Goal: Task Accomplishment & Management: Manage account settings

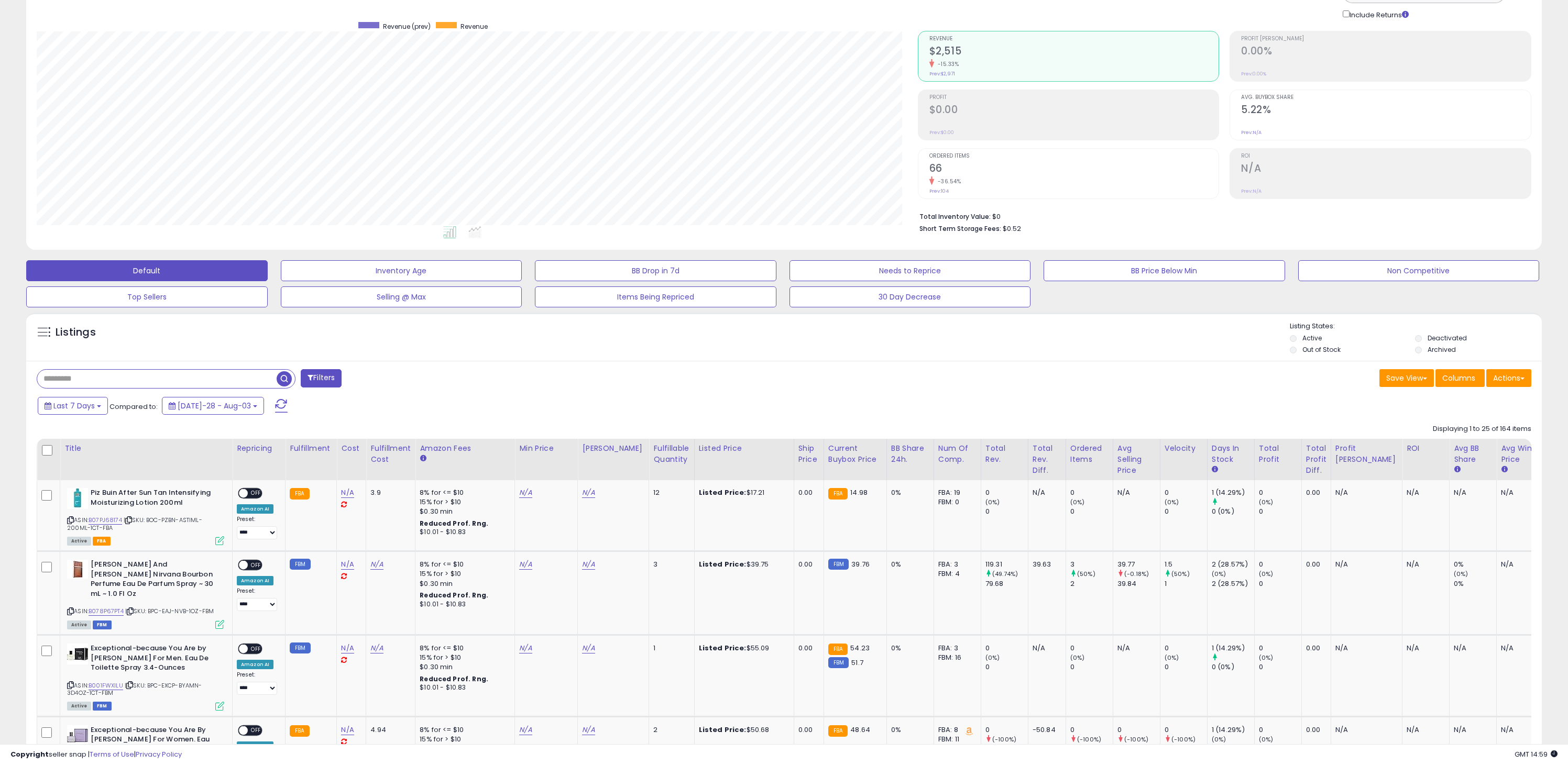
scroll to position [214, 880]
click at [252, 493] on span "OFF" at bounding box center [256, 493] width 17 height 9
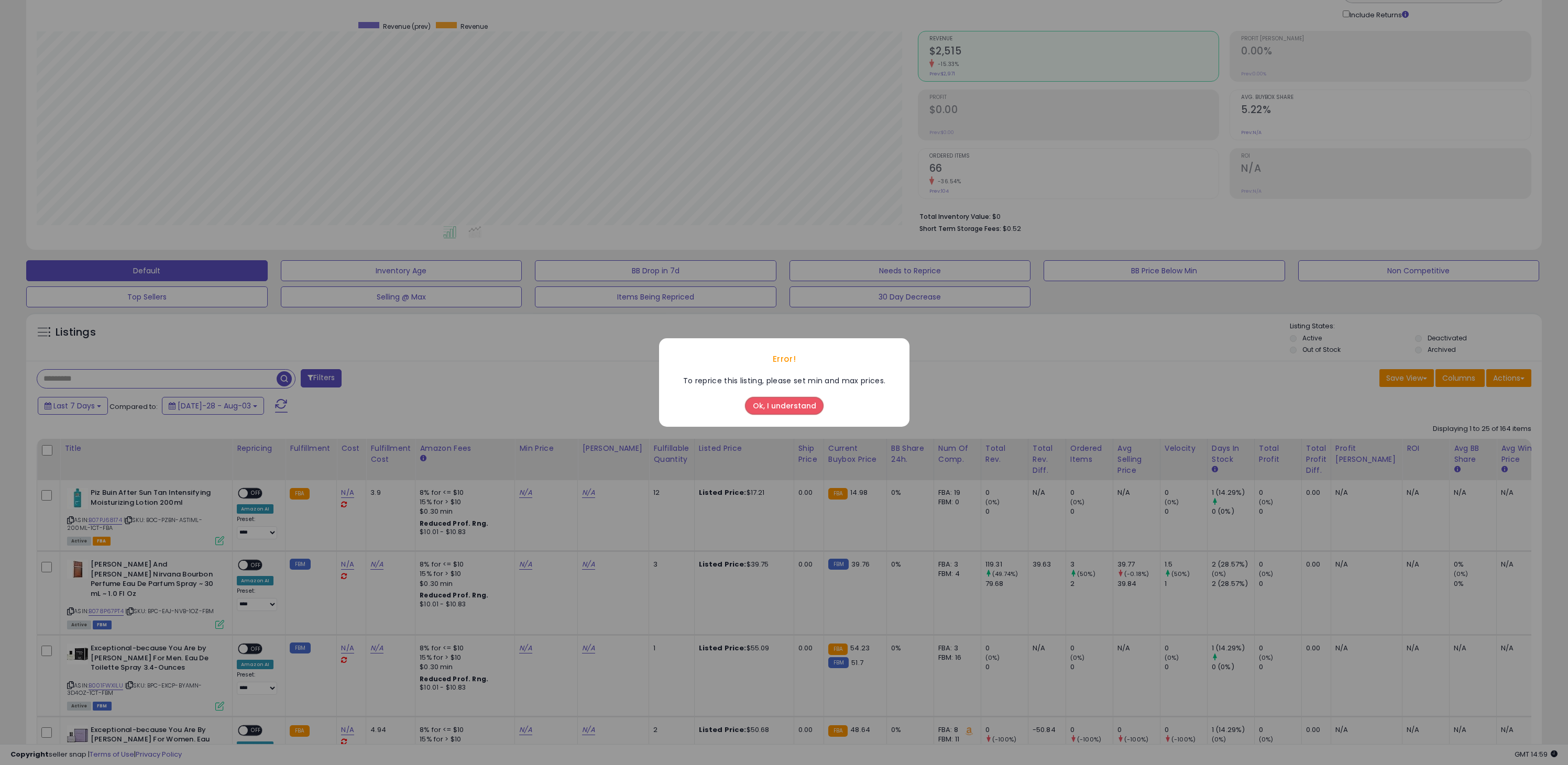
click at [781, 404] on button "Ok, I understand" at bounding box center [784, 405] width 79 height 18
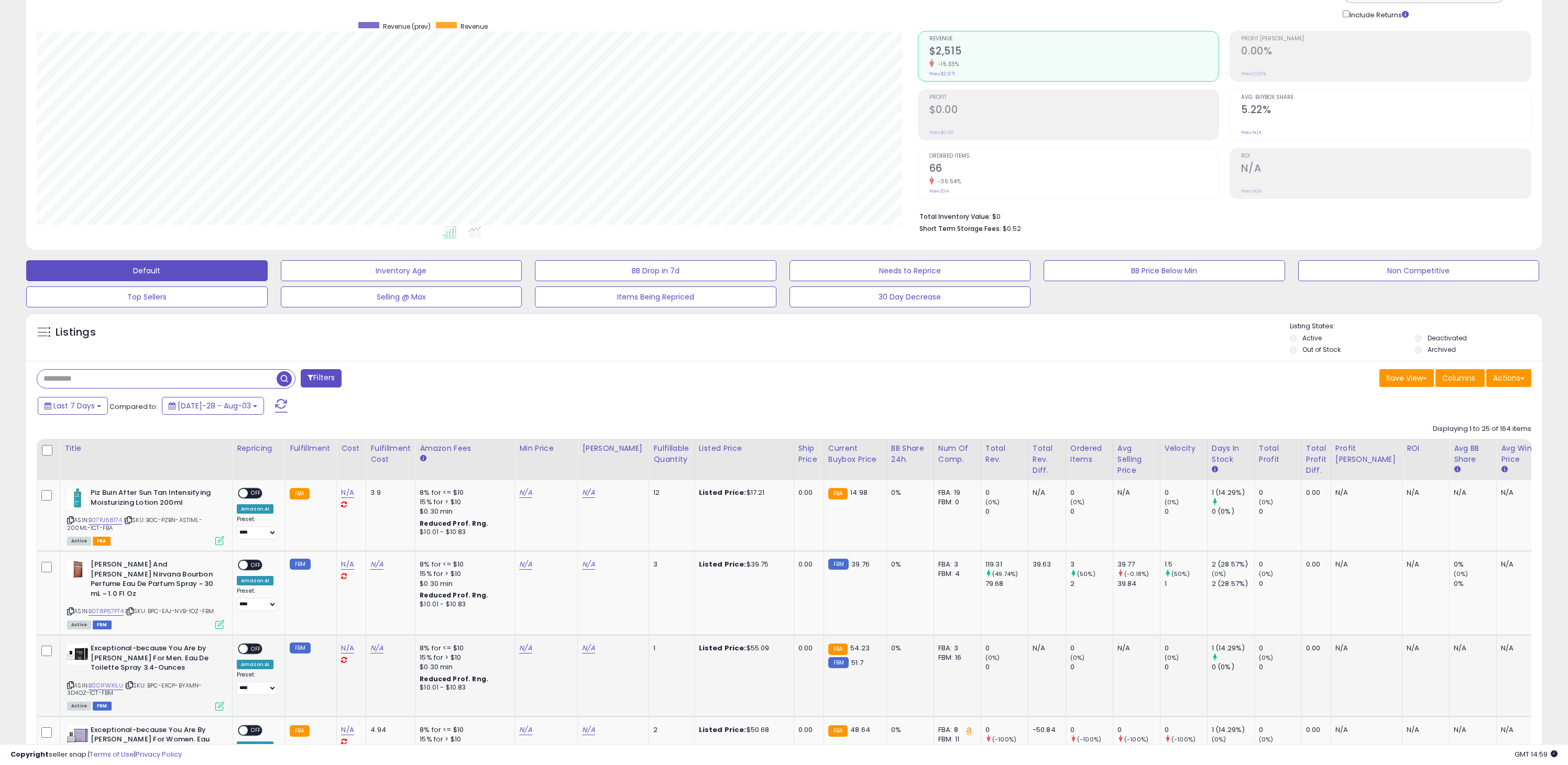
scroll to position [230, 0]
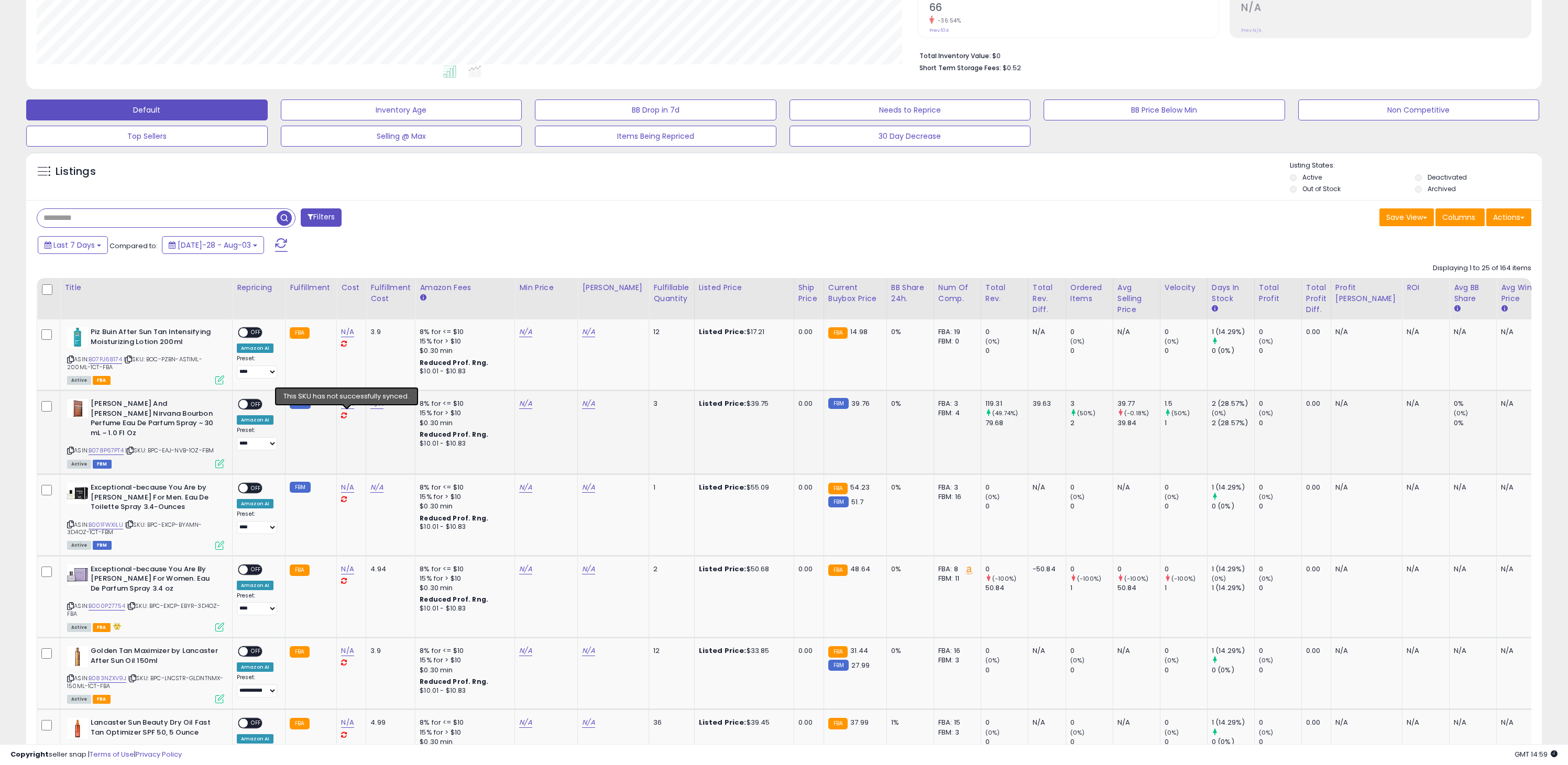
click at [347, 416] on icon at bounding box center [344, 415] width 6 height 7
click at [347, 414] on icon at bounding box center [344, 415] width 6 height 7
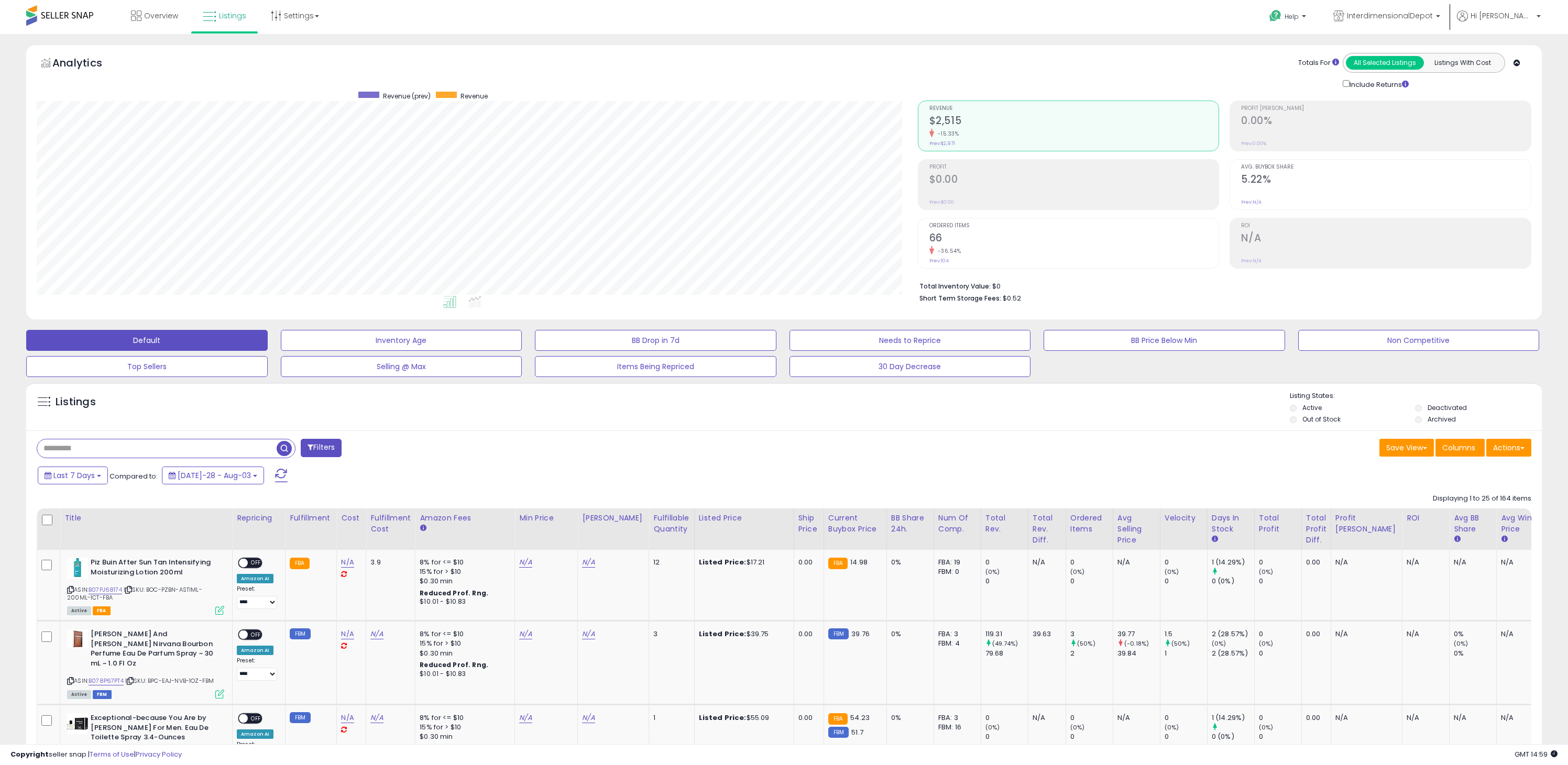
click at [58, 9] on span at bounding box center [59, 15] width 67 height 20
click at [60, 13] on span at bounding box center [59, 15] width 67 height 20
click at [151, 12] on span "Overview" at bounding box center [161, 15] width 34 height 11
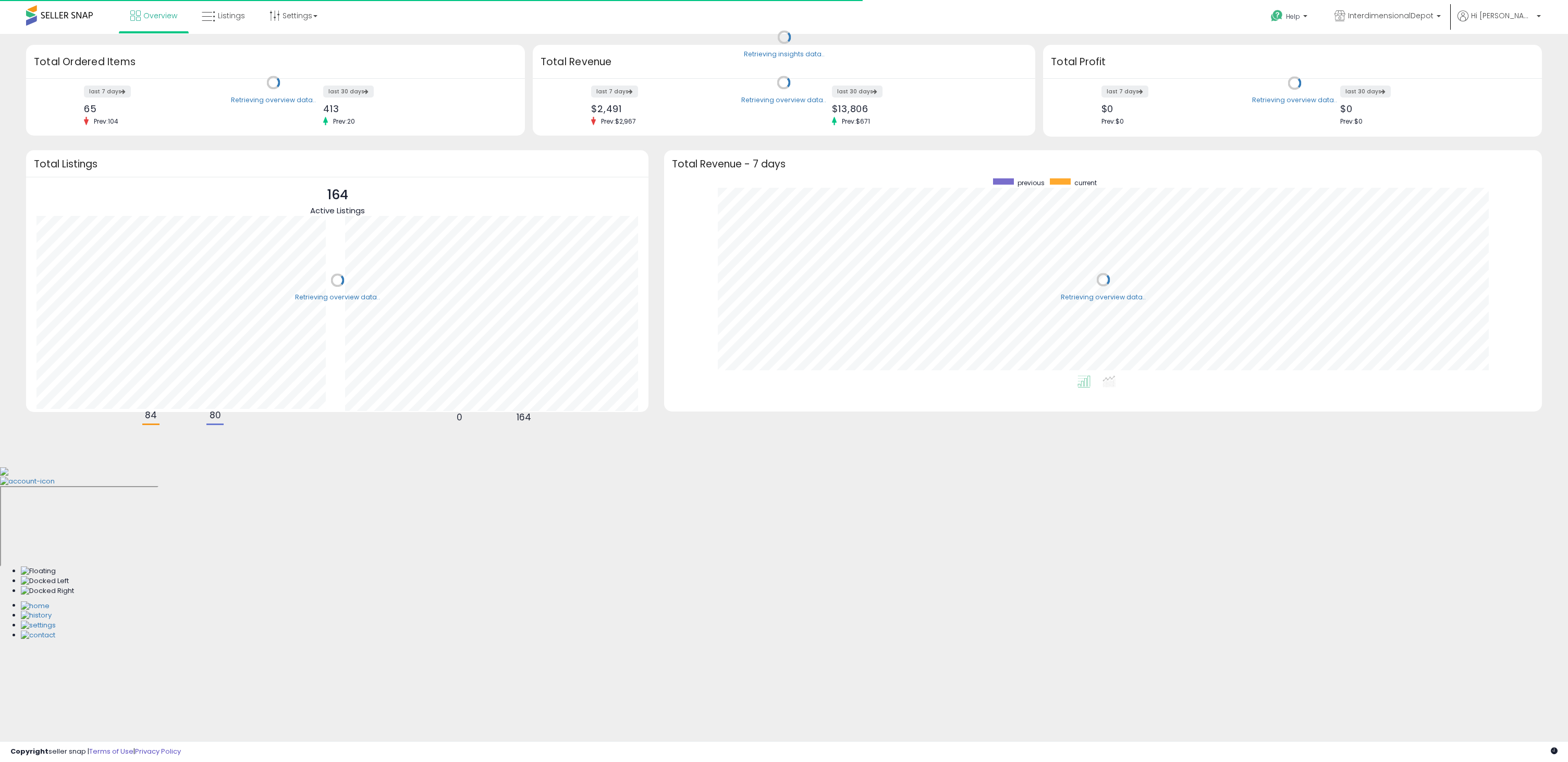
scroll to position [197, 856]
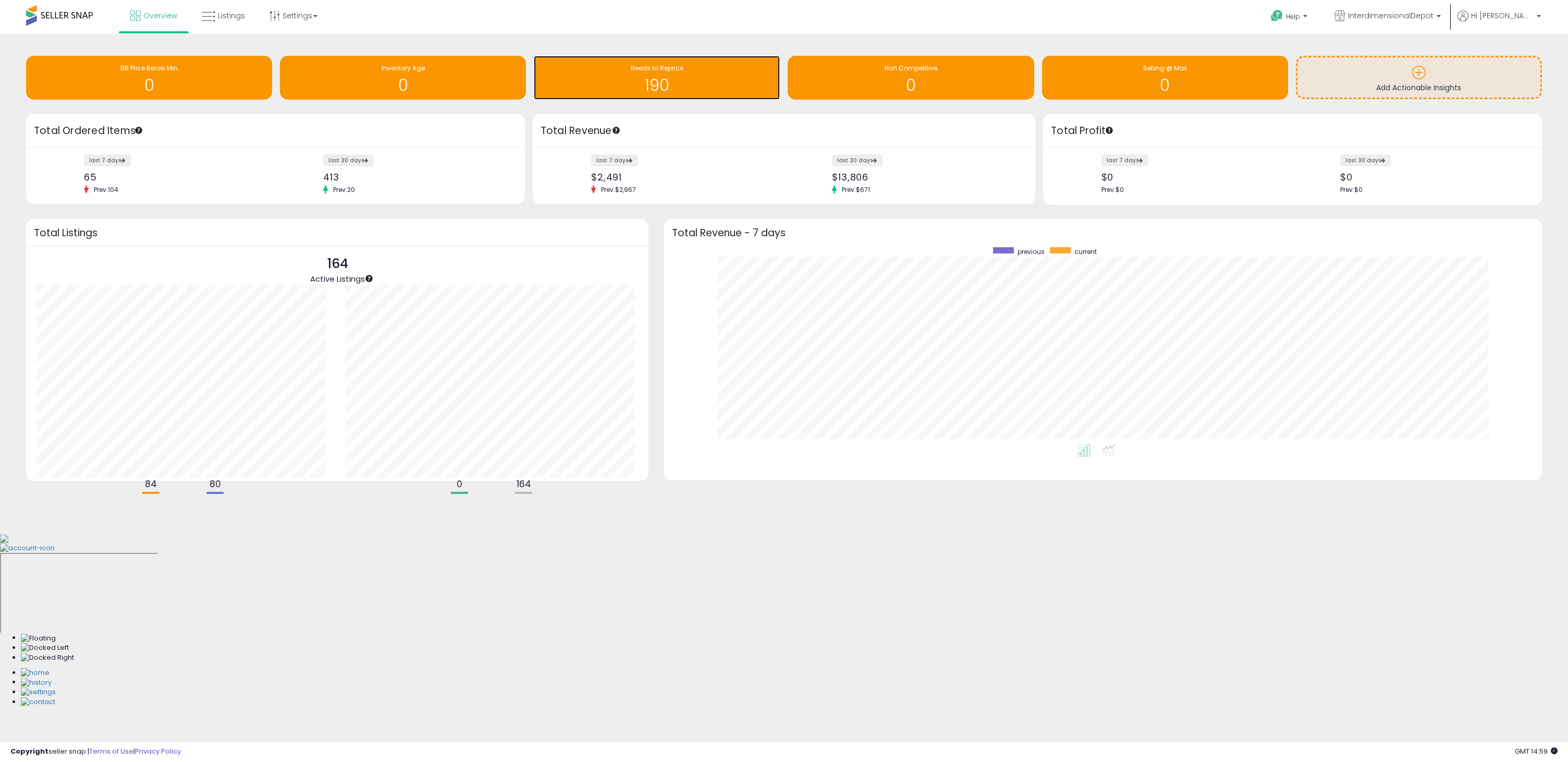
click at [601, 77] on h1 "190" at bounding box center [656, 86] width 236 height 17
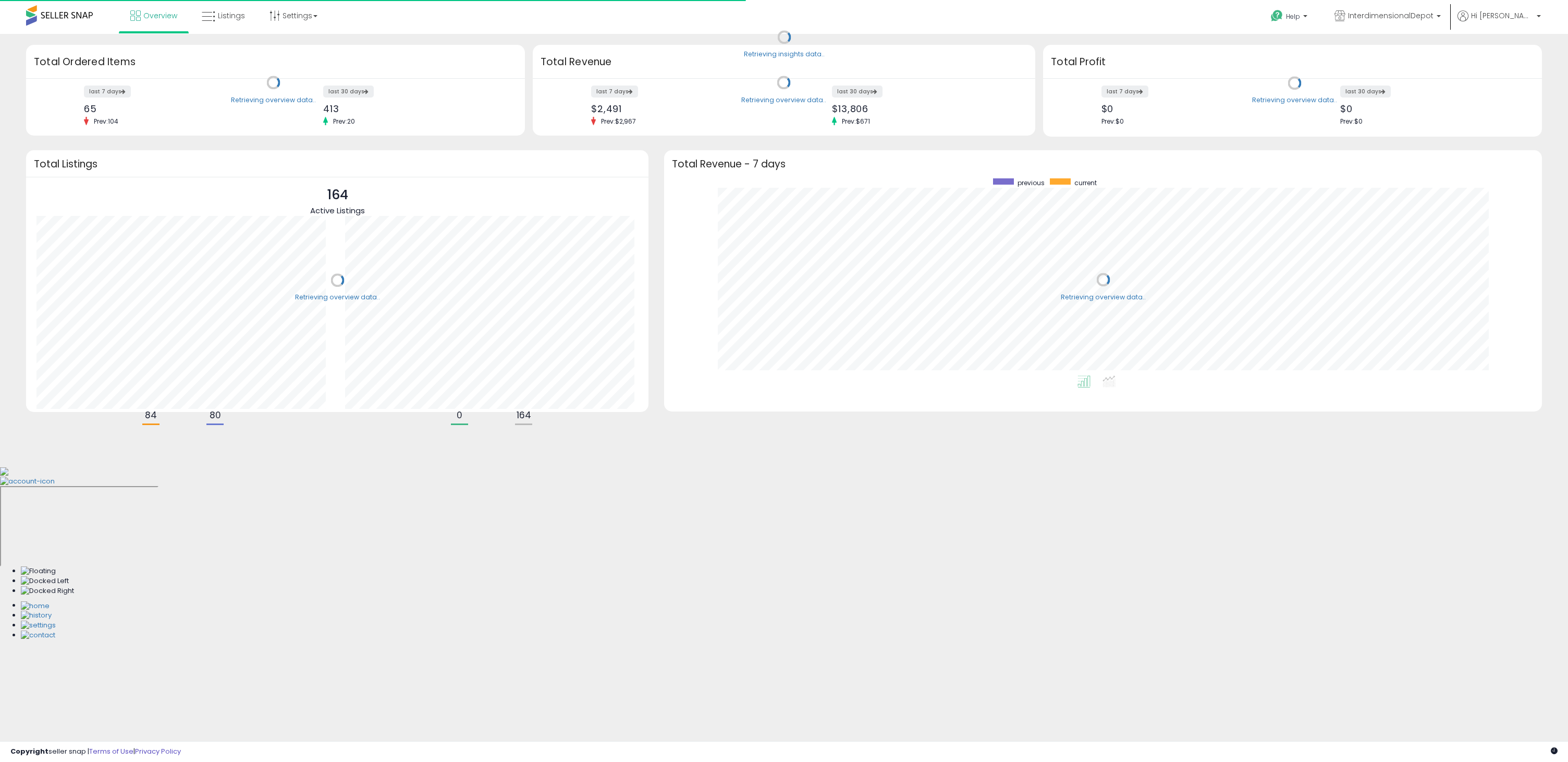
scroll to position [197, 856]
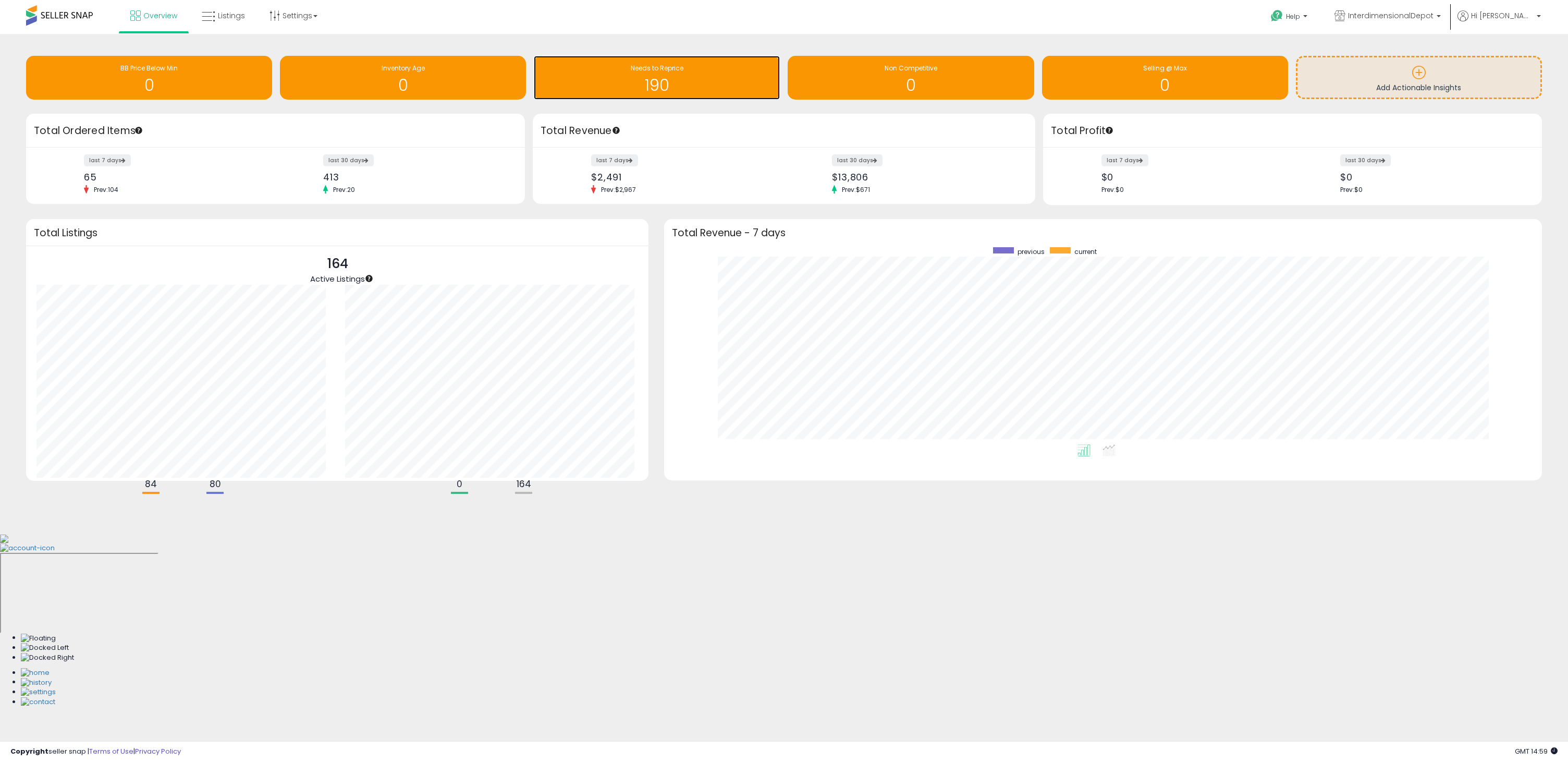
click at [644, 60] on div "Needs to Reprice 190" at bounding box center [657, 78] width 246 height 44
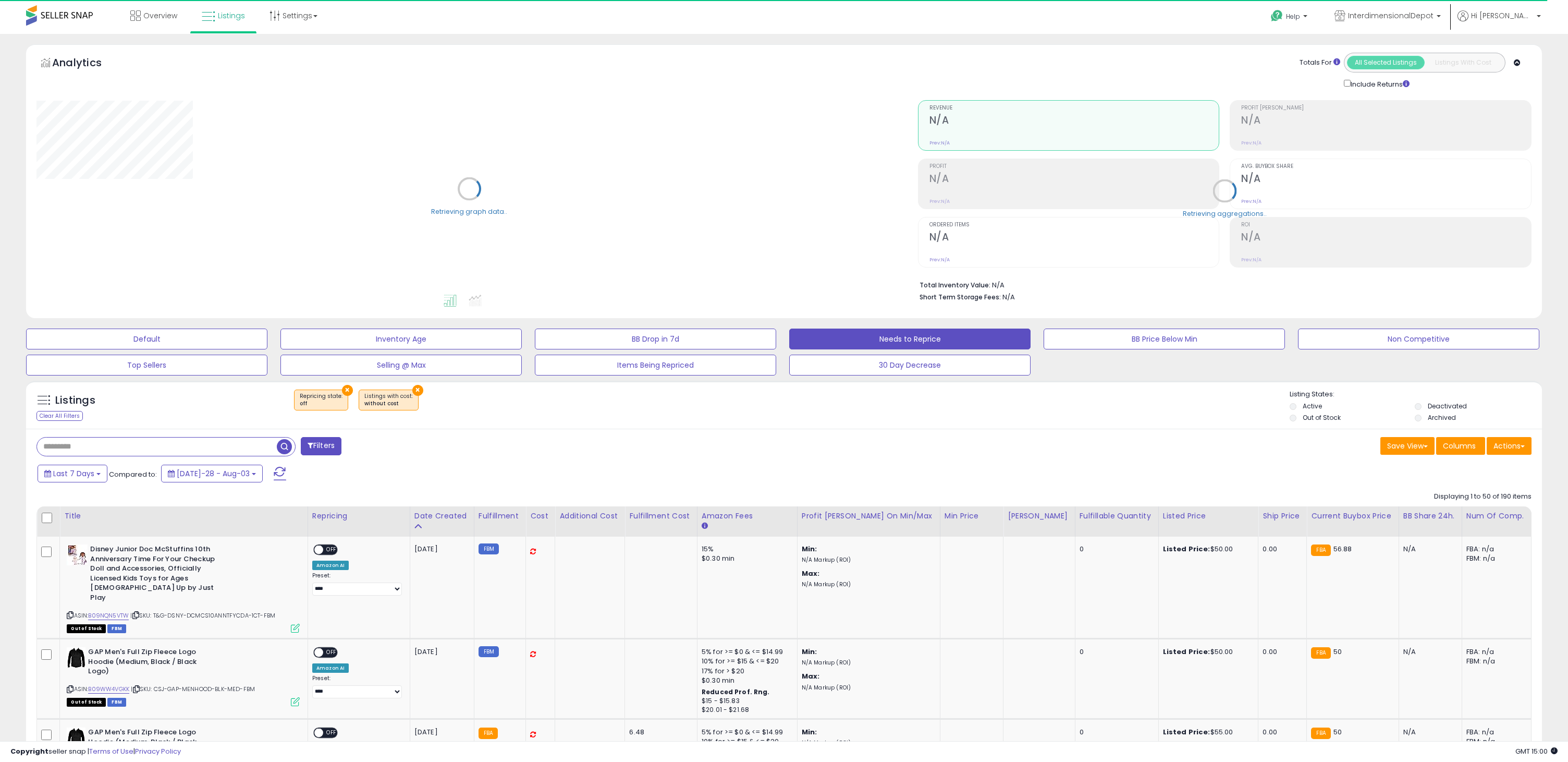
select select "**"
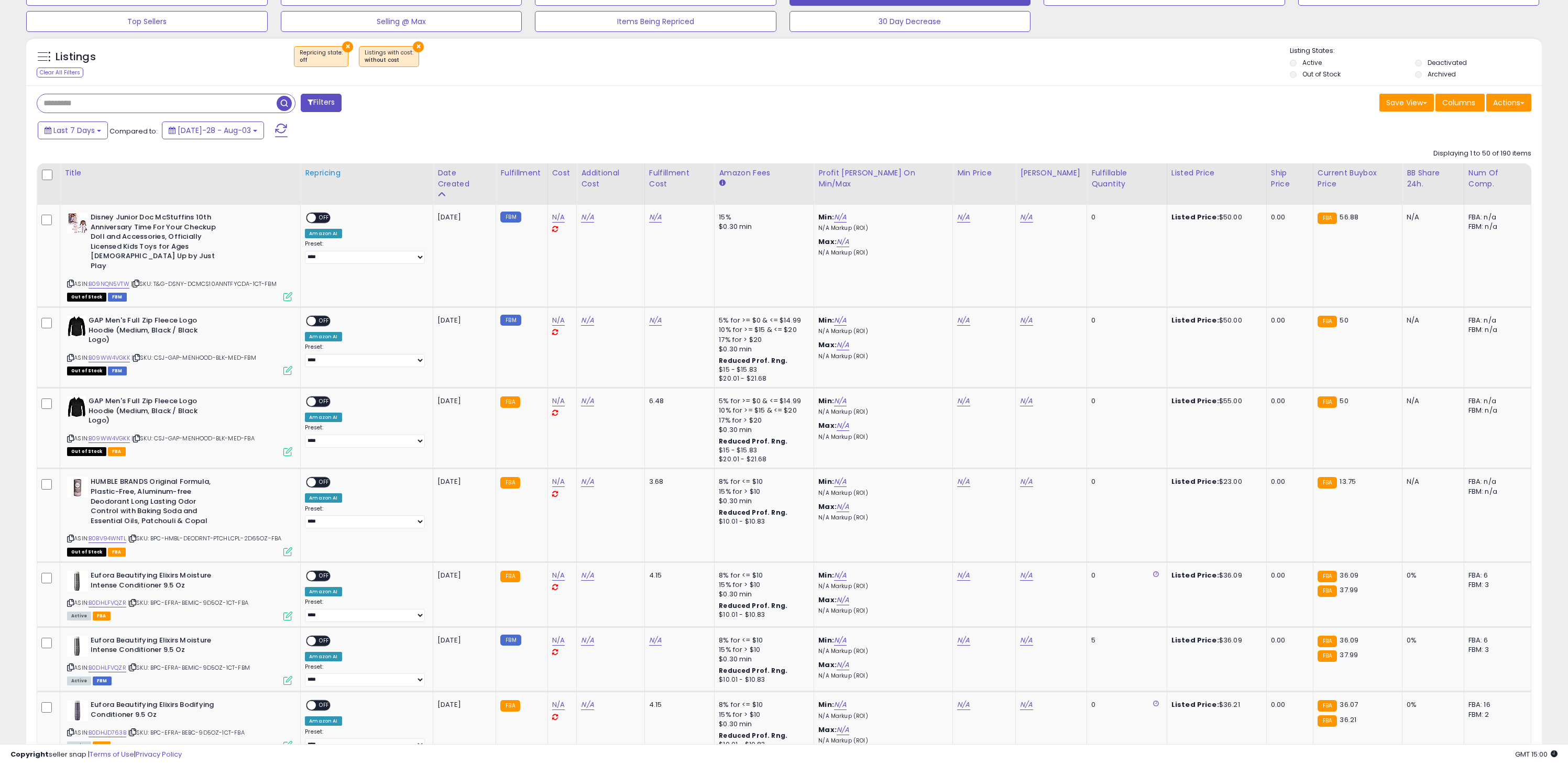
scroll to position [214, 880]
click at [331, 171] on div "Repricing" at bounding box center [367, 173] width 124 height 11
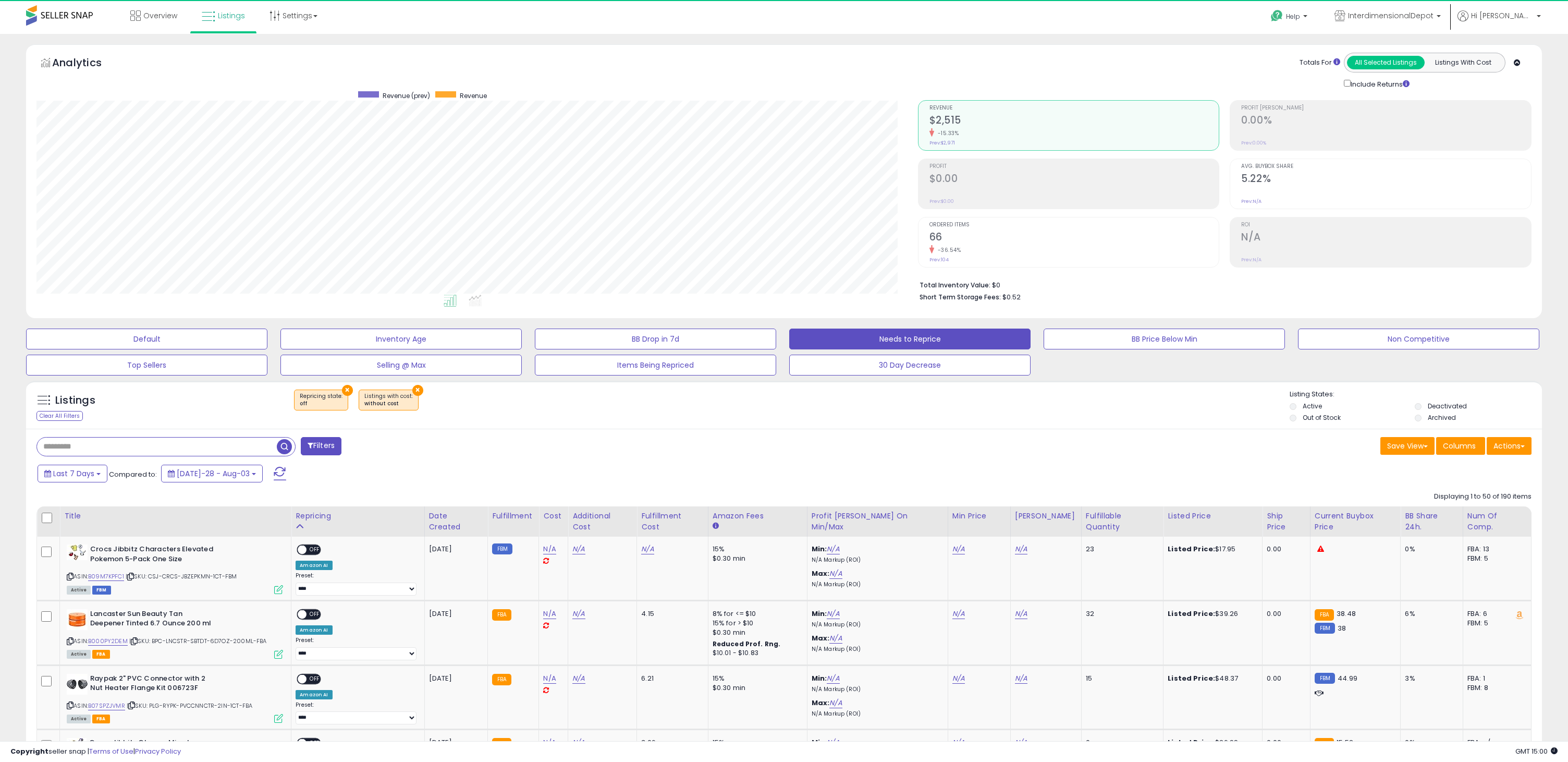
scroll to position [521342, 520369]
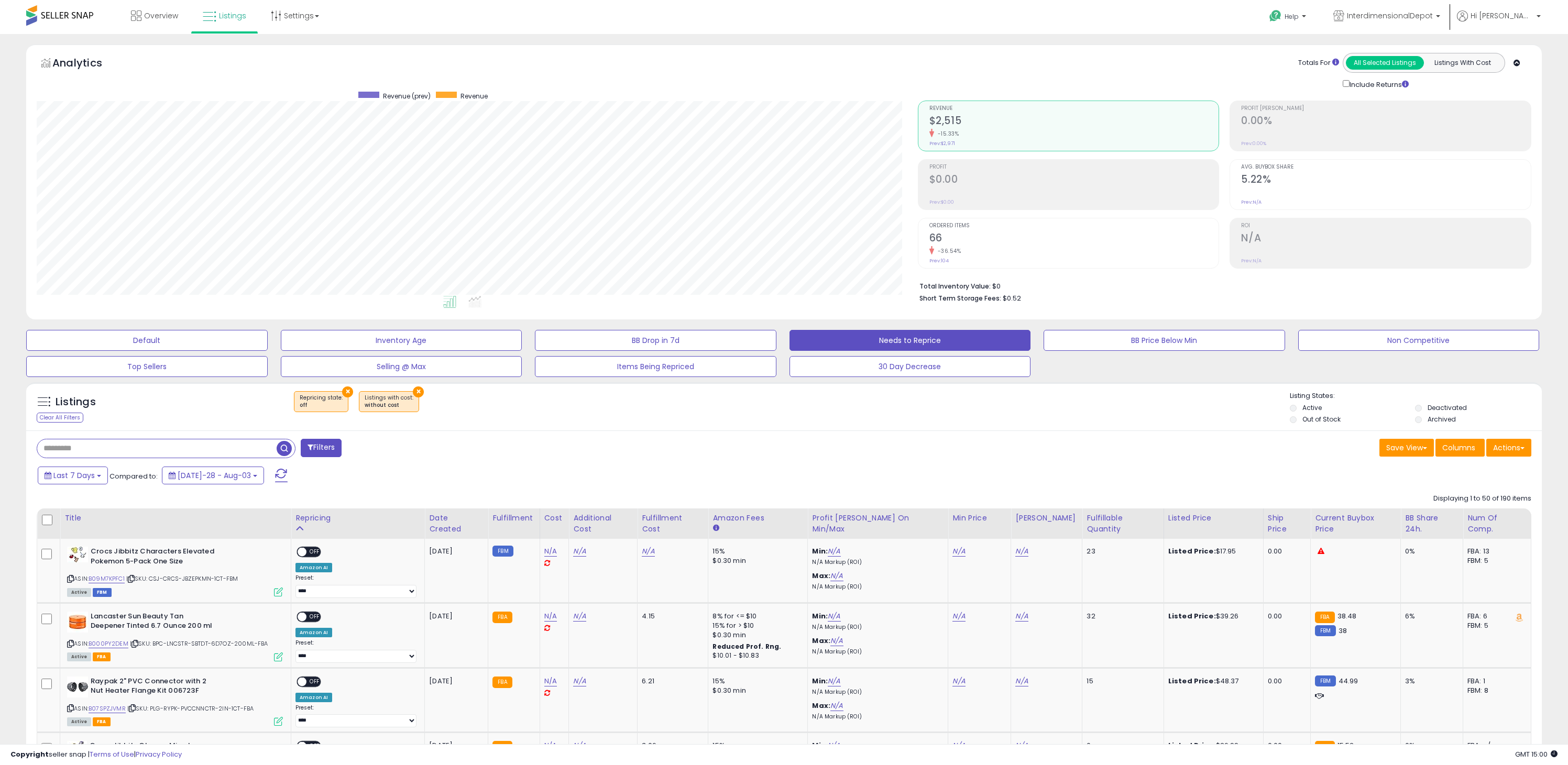
click at [343, 389] on button "×" at bounding box center [347, 392] width 11 height 11
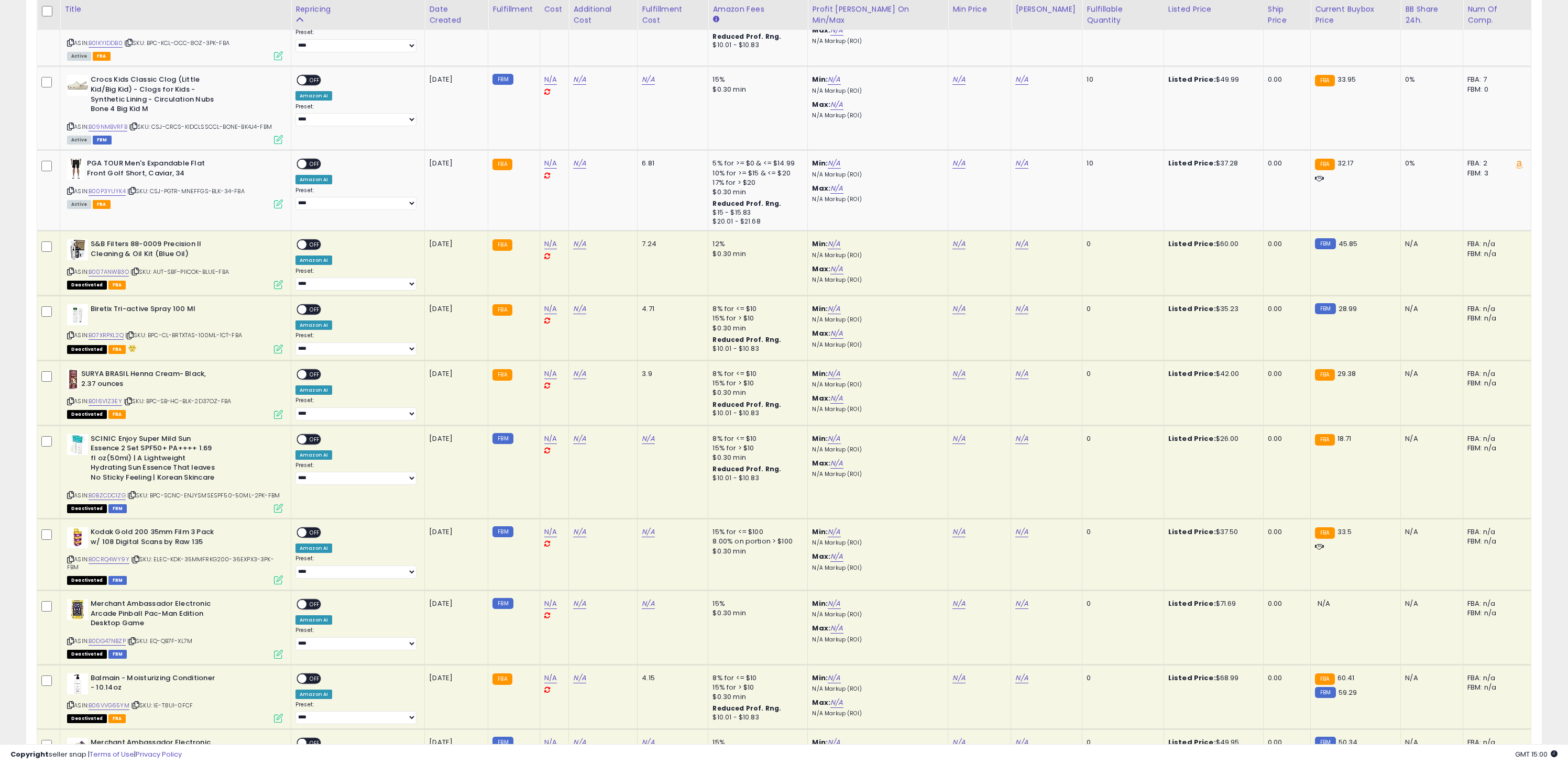
scroll to position [2563, 0]
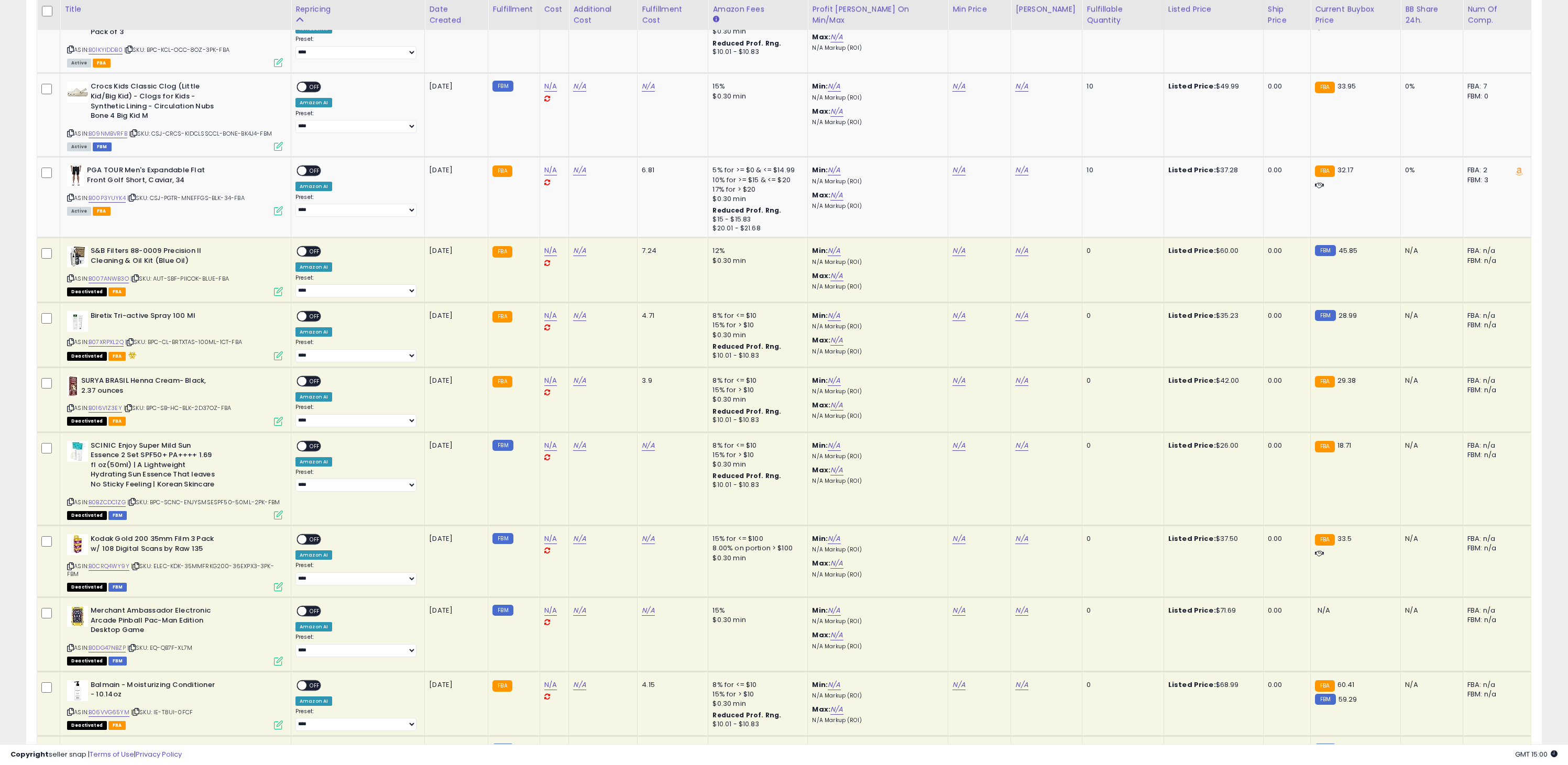
click at [310, 247] on div "ON OFF" at bounding box center [297, 251] width 25 height 9
click at [320, 247] on span "OFF" at bounding box center [315, 251] width 17 height 9
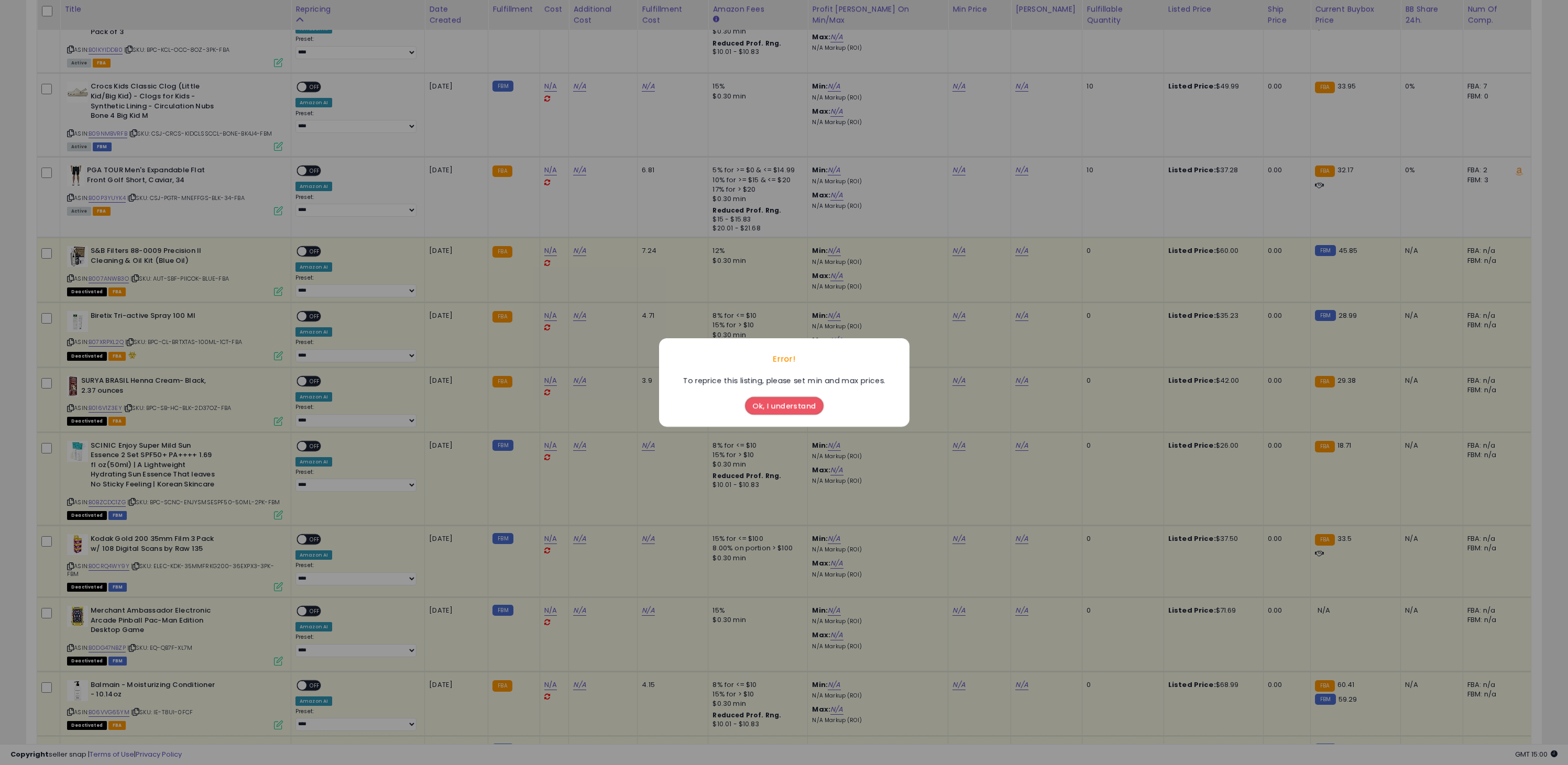
click at [796, 405] on button "Ok, I understand" at bounding box center [784, 405] width 79 height 18
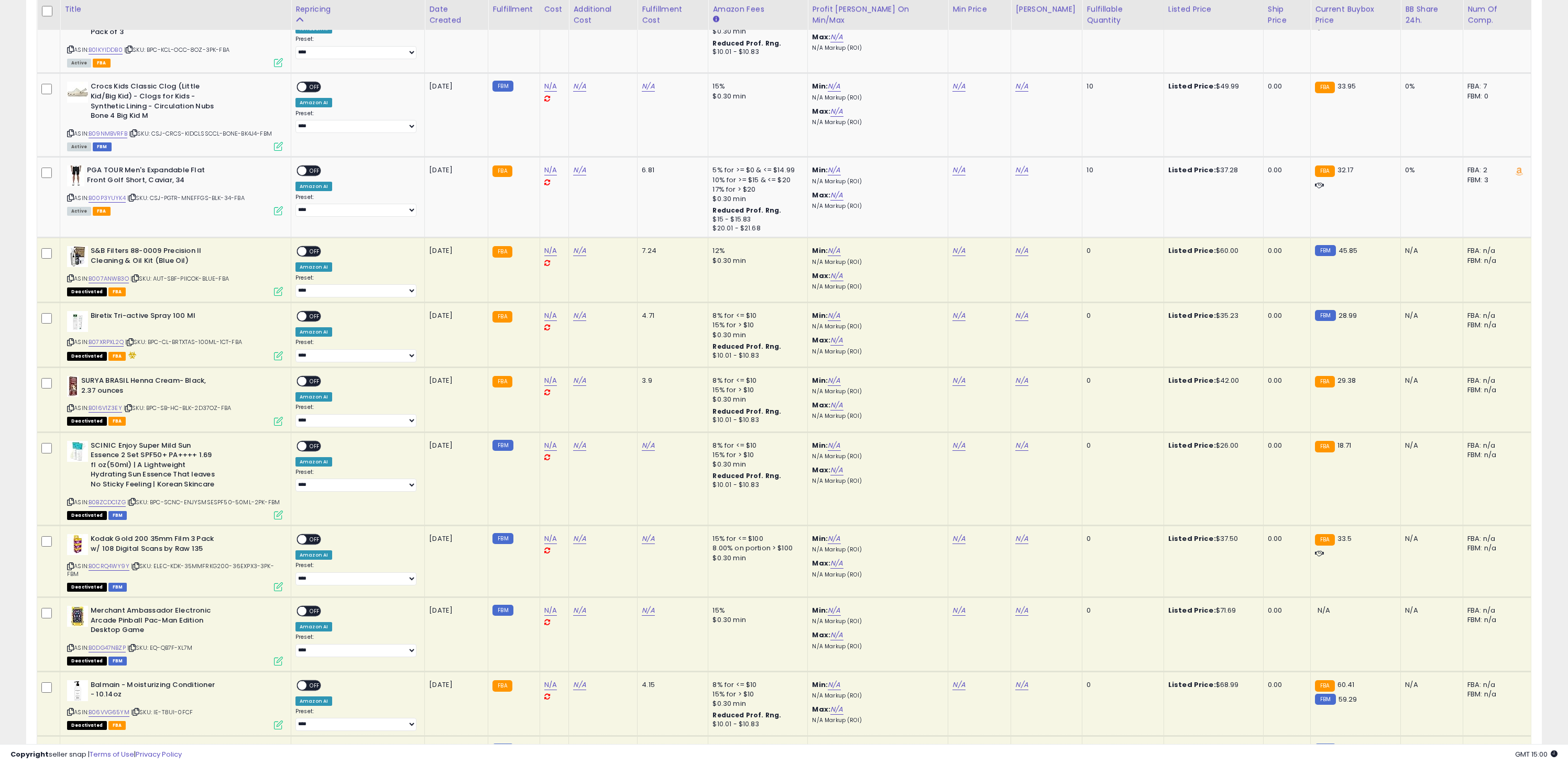
click at [550, 260] on icon at bounding box center [547, 263] width 6 height 7
click at [557, 245] on link "N/A" at bounding box center [550, 250] width 12 height 11
click at [619, 201] on button "button" at bounding box center [616, 203] width 18 height 15
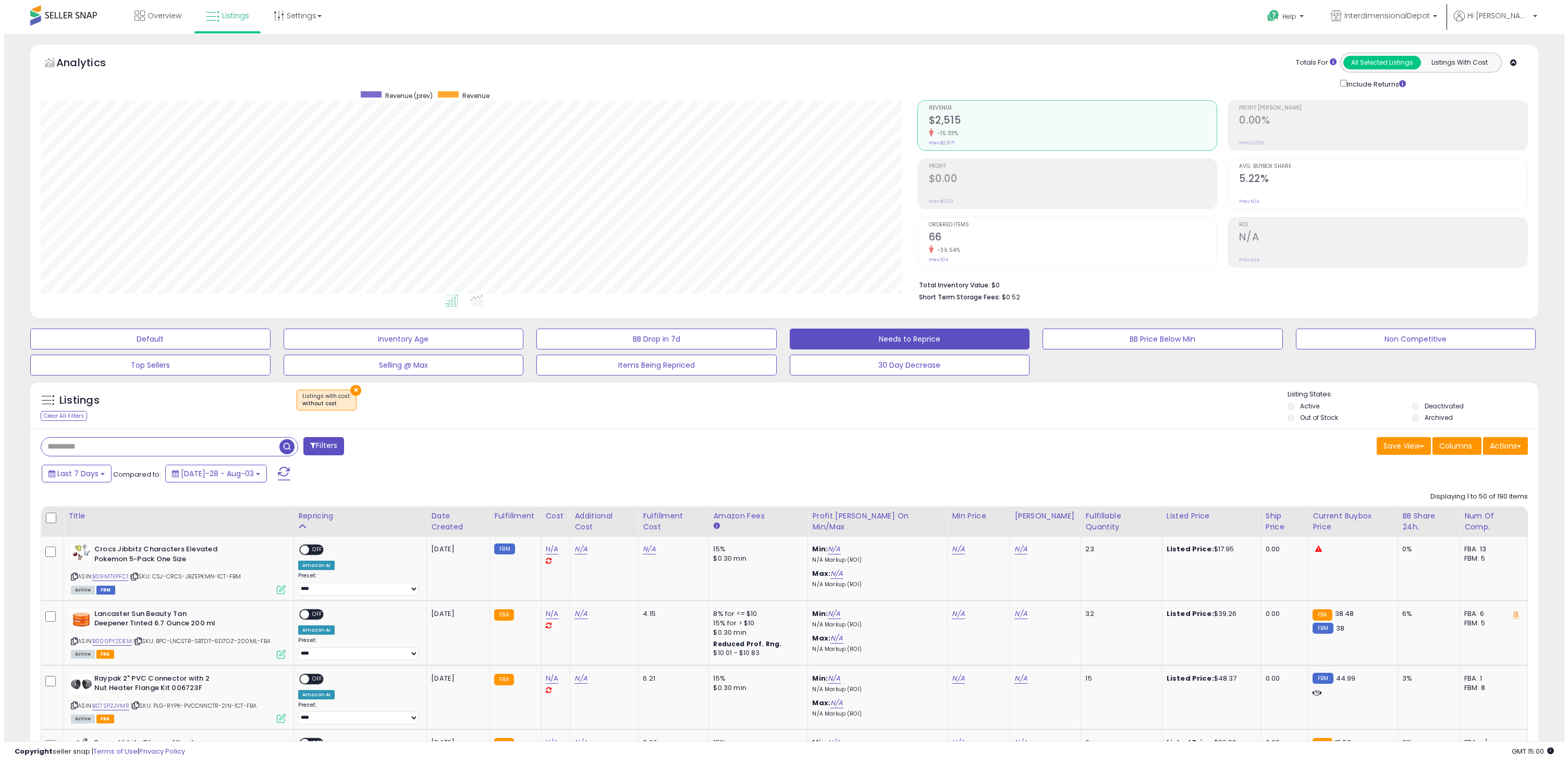
scroll to position [6, 0]
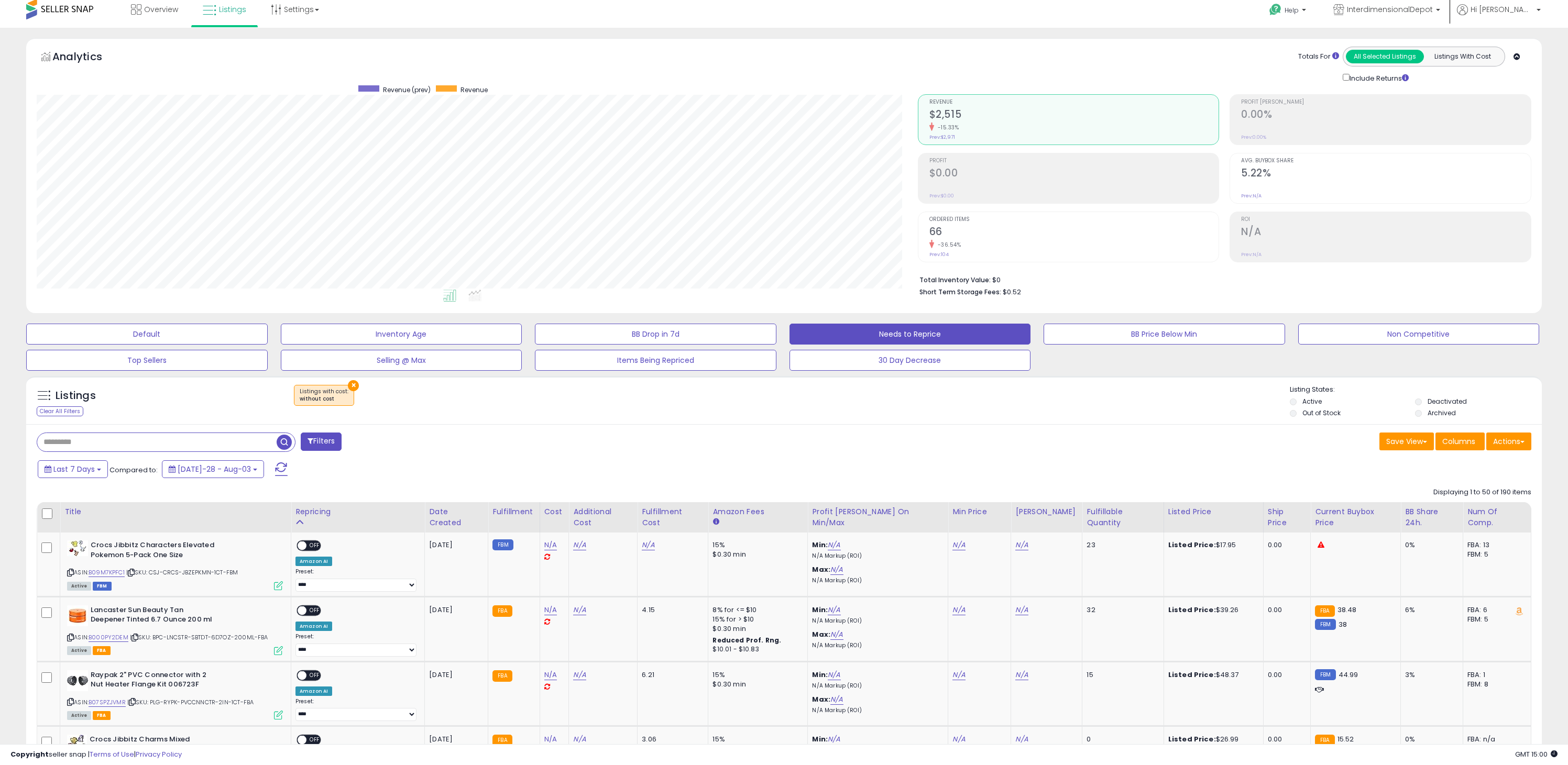
click at [102, 413] on div "Listings Clear All Filters" at bounding box center [155, 402] width 252 height 35
click at [302, 437] on button "Filters" at bounding box center [321, 442] width 41 height 19
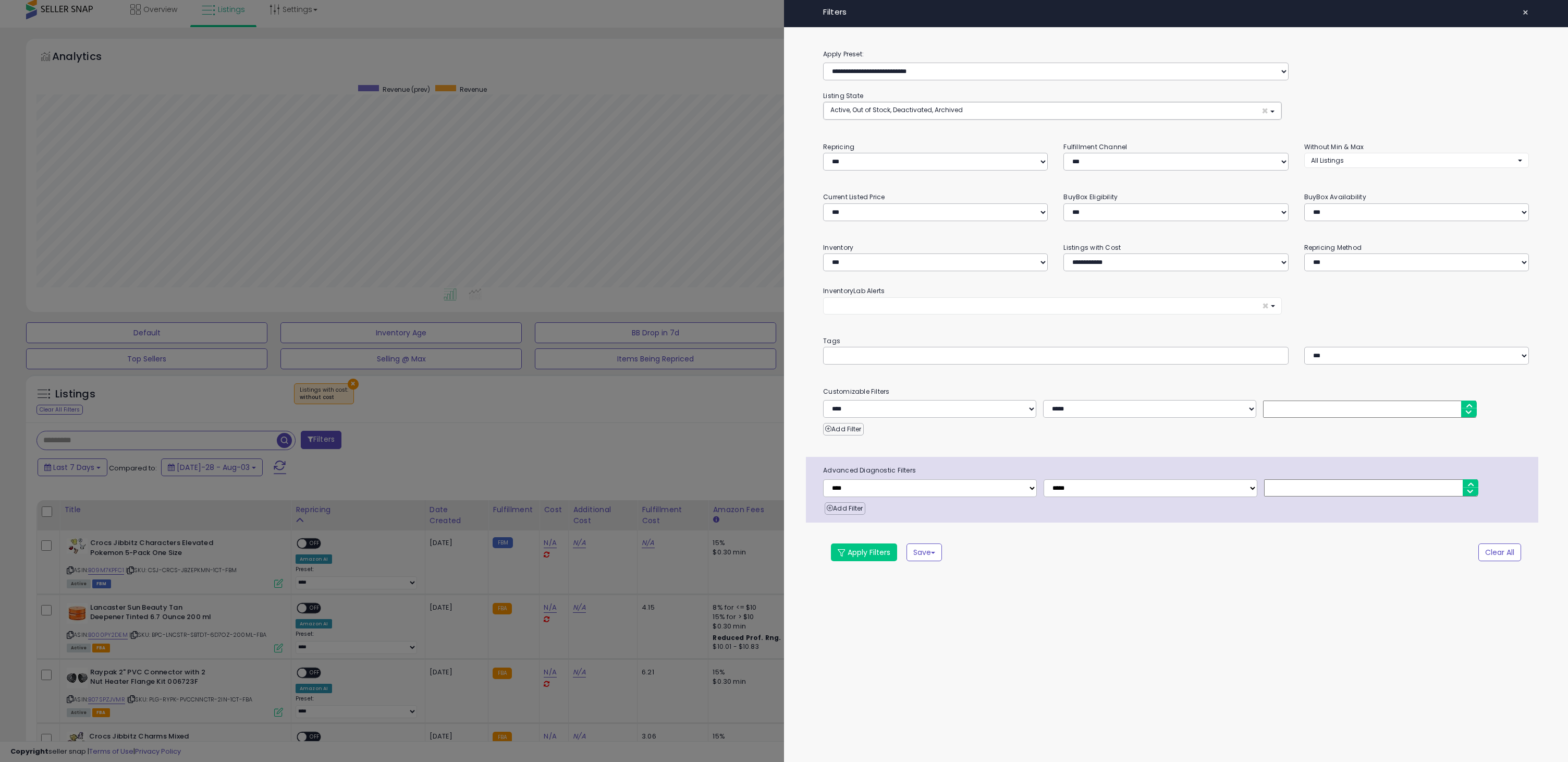
scroll to position [214, 881]
click at [952, 152] on div "**********" at bounding box center [935, 156] width 241 height 29
click at [950, 155] on select "**********" at bounding box center [935, 161] width 225 height 18
select select "**"
click at [823, 153] on select "**********" at bounding box center [935, 161] width 225 height 18
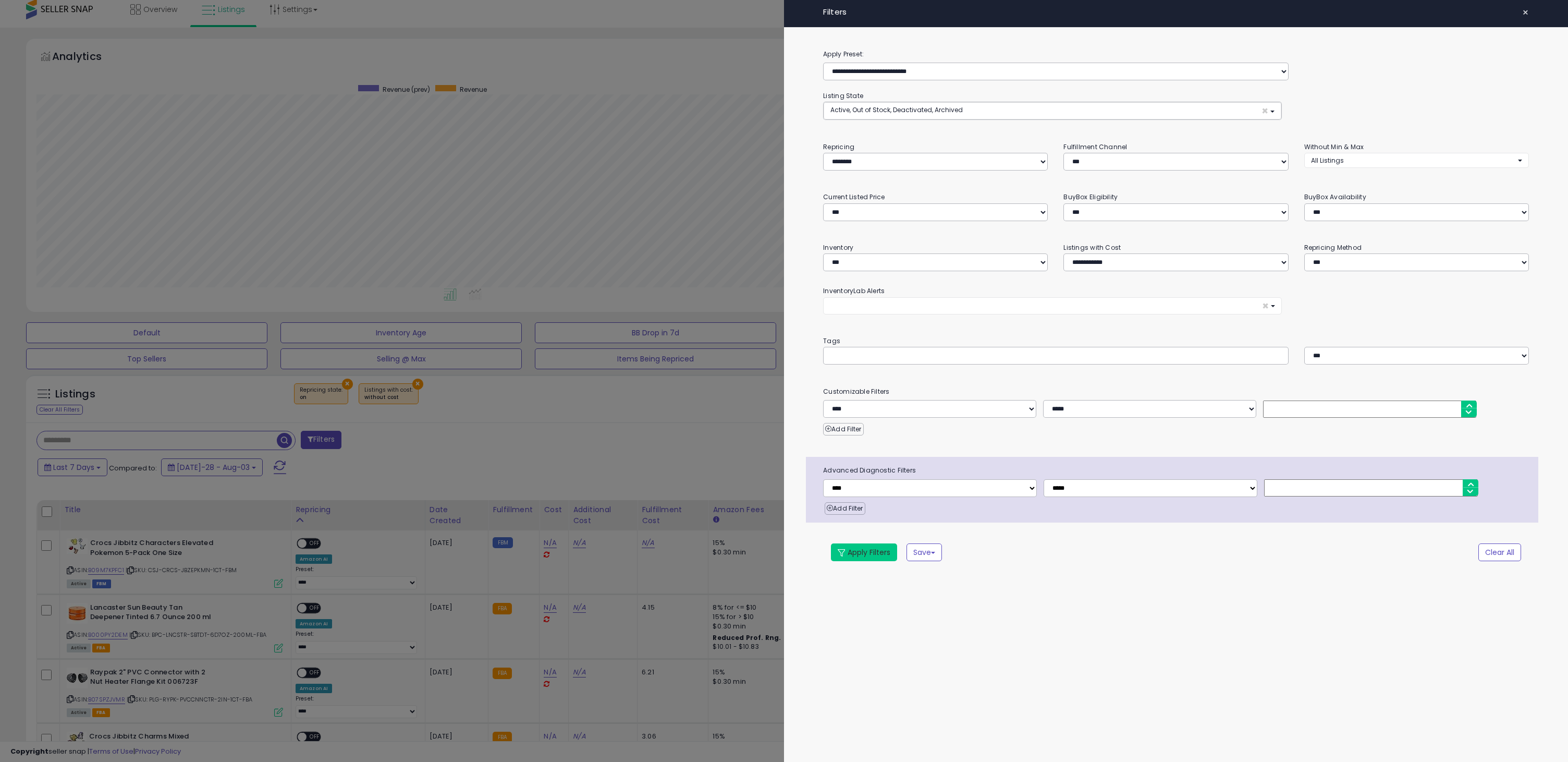
click at [861, 548] on button "Apply Filters" at bounding box center [864, 552] width 66 height 18
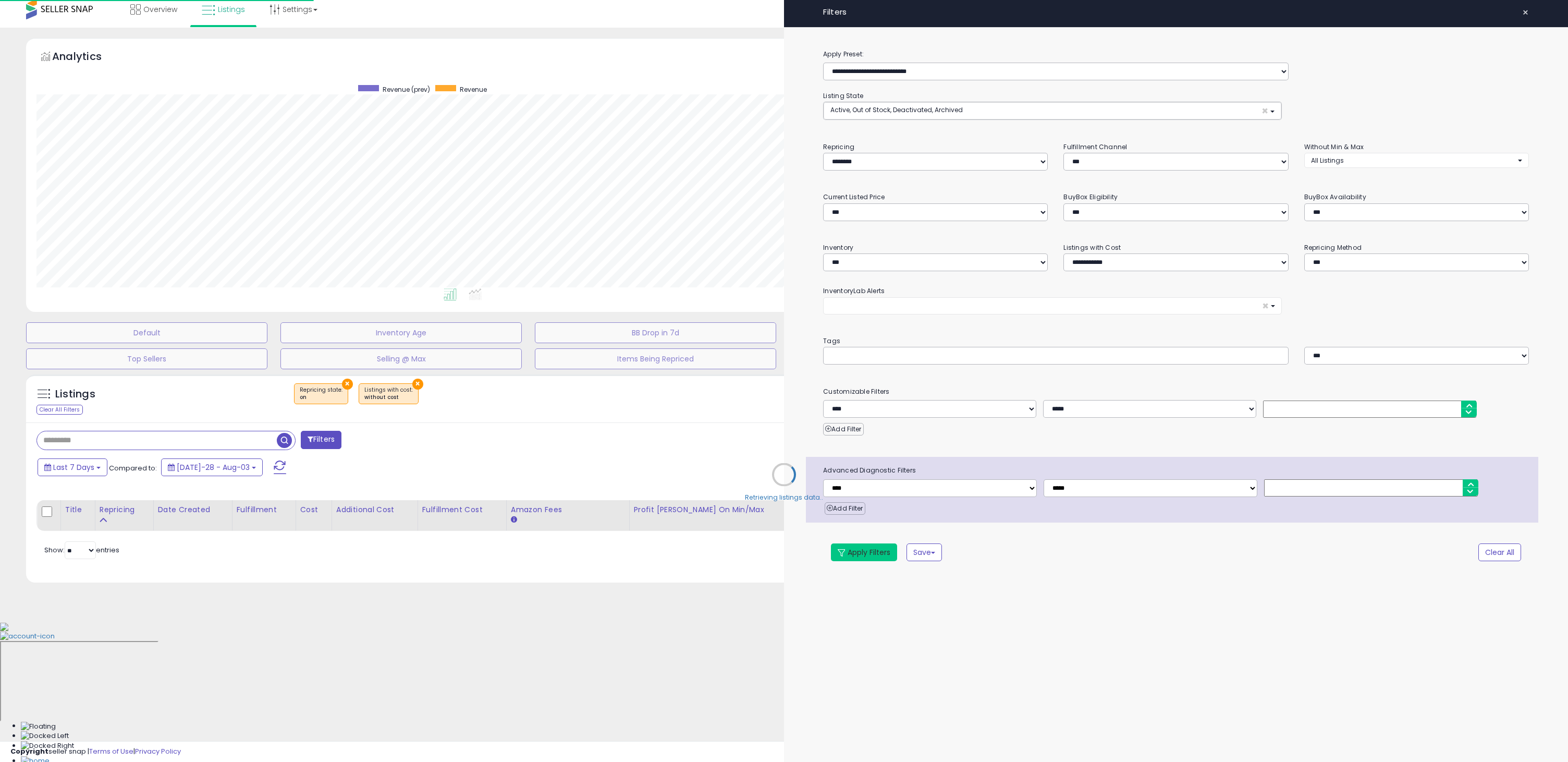
scroll to position [0, 0]
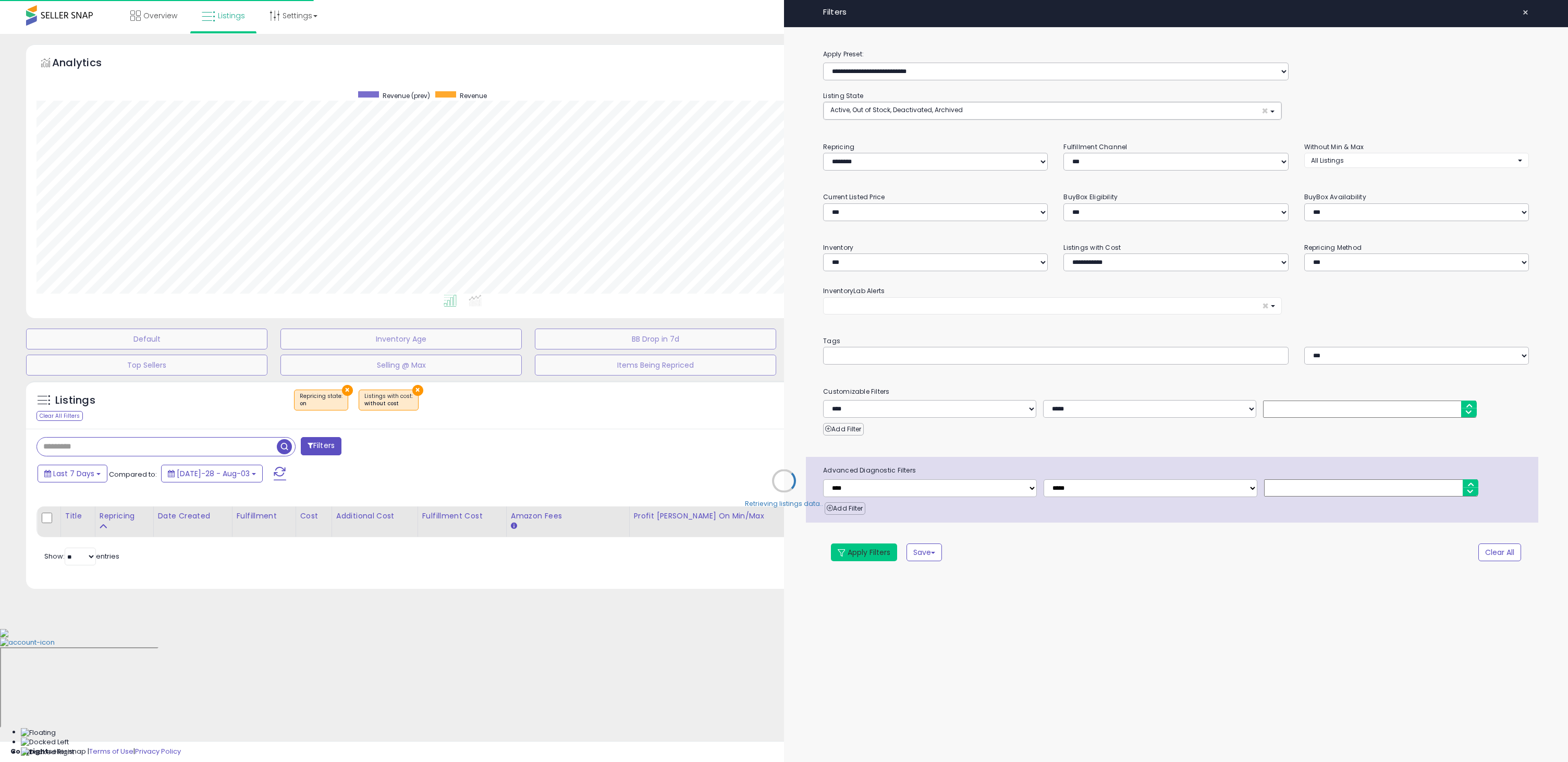
select select "*"
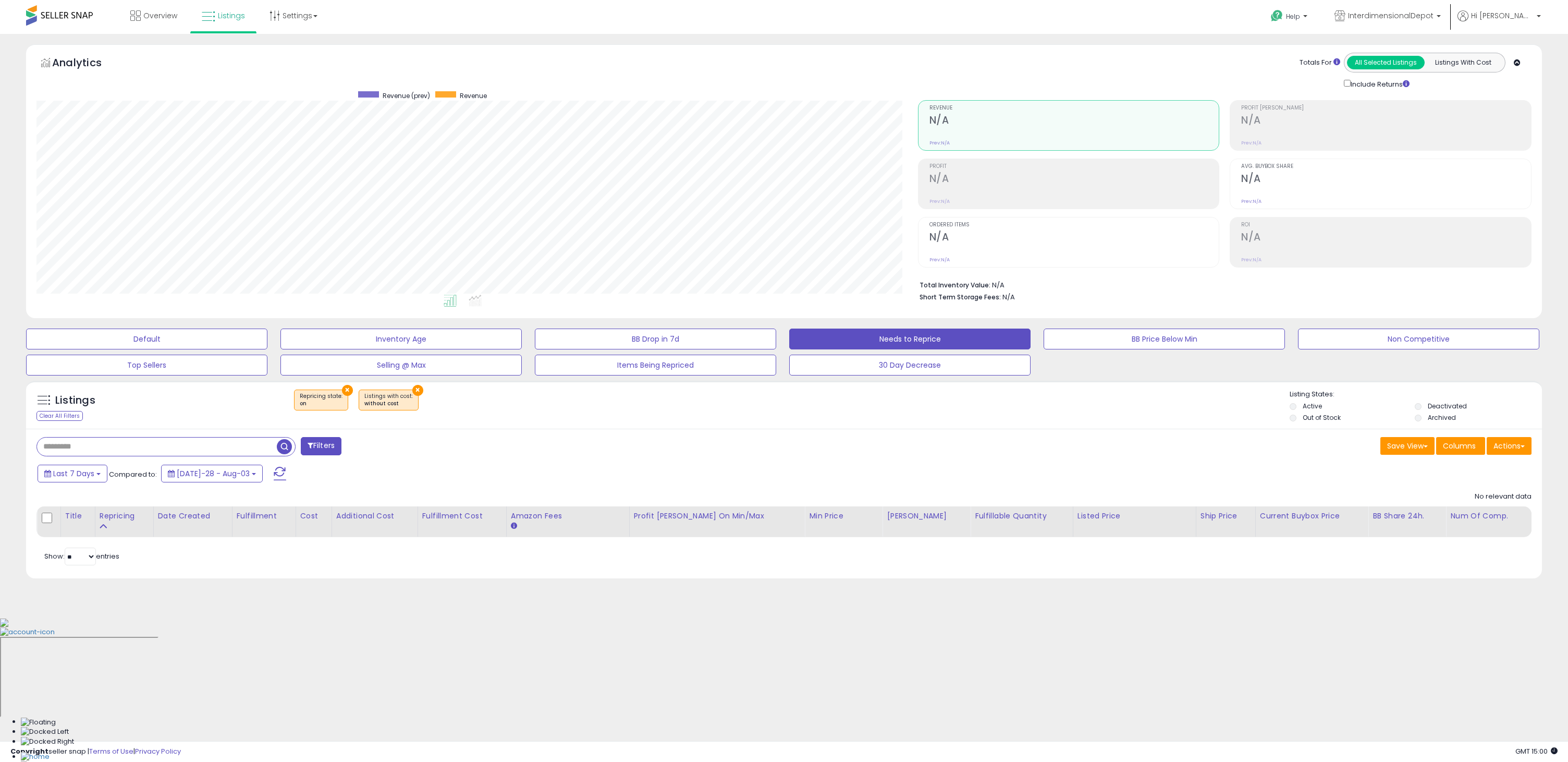
scroll to position [214, 881]
click at [412, 390] on button "×" at bounding box center [418, 390] width 11 height 11
